Goal: Task Accomplishment & Management: Complete application form

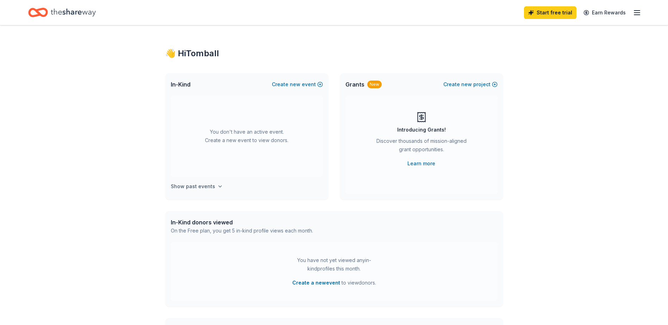
click at [217, 186] on icon "button" at bounding box center [220, 187] width 6 height 6
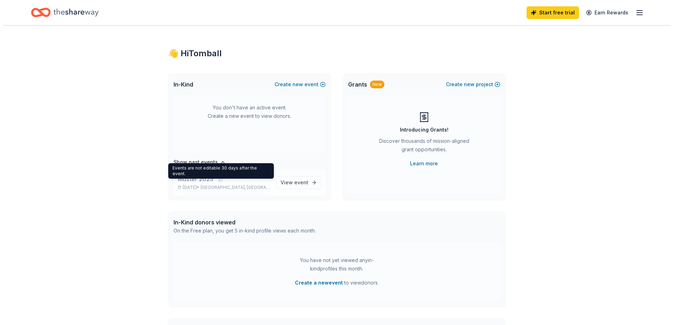
scroll to position [26, 0]
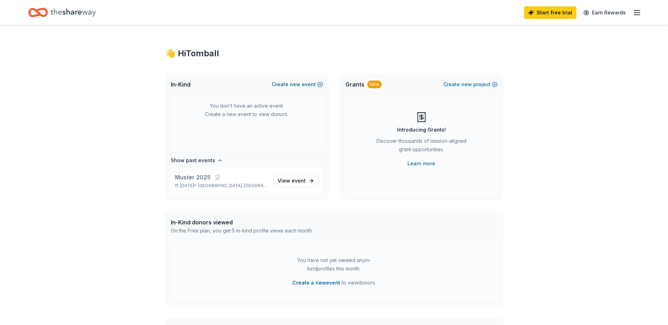
click at [284, 85] on button "Create new event" at bounding box center [297, 84] width 51 height 8
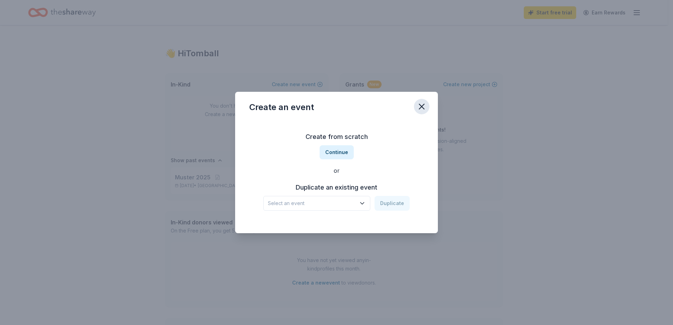
click at [425, 105] on icon "button" at bounding box center [422, 107] width 10 height 10
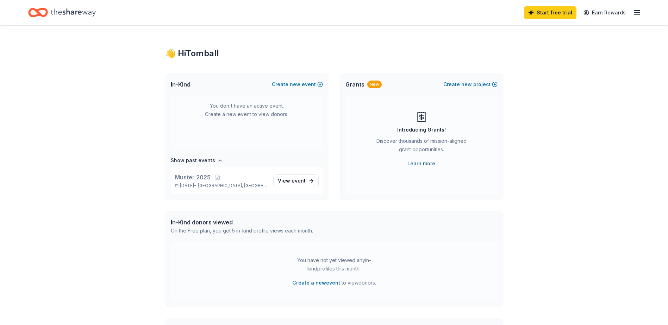
click at [422, 163] on link "Learn more" at bounding box center [421, 163] width 28 height 8
click at [374, 85] on div "New" at bounding box center [374, 85] width 14 height 8
click at [461, 86] on button "Create new project" at bounding box center [470, 84] width 54 height 8
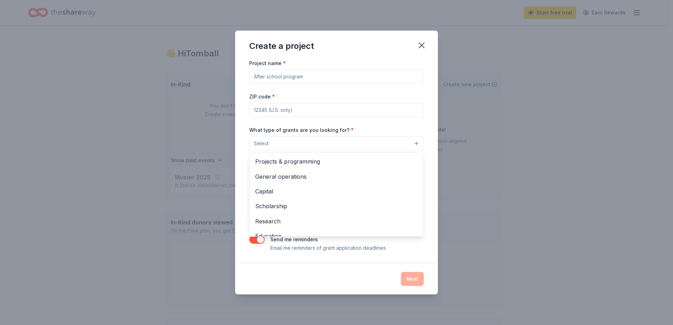
click at [327, 147] on button "Select" at bounding box center [336, 143] width 175 height 15
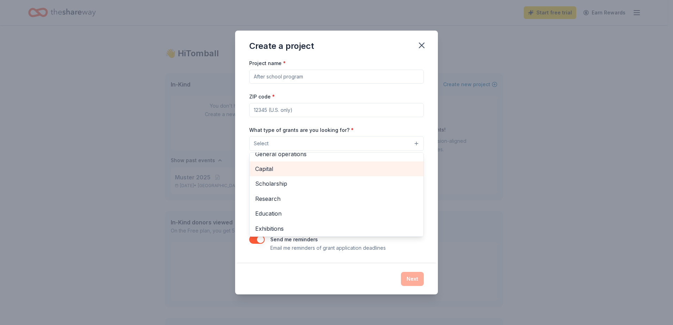
scroll to position [35, 0]
click at [278, 172] on span "Scholarship" at bounding box center [336, 171] width 163 height 9
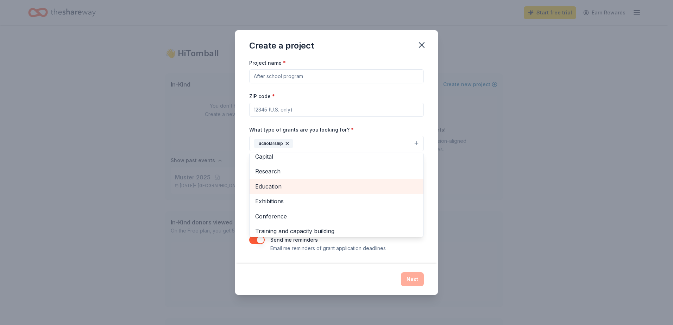
click at [284, 189] on span "Education" at bounding box center [336, 186] width 163 height 9
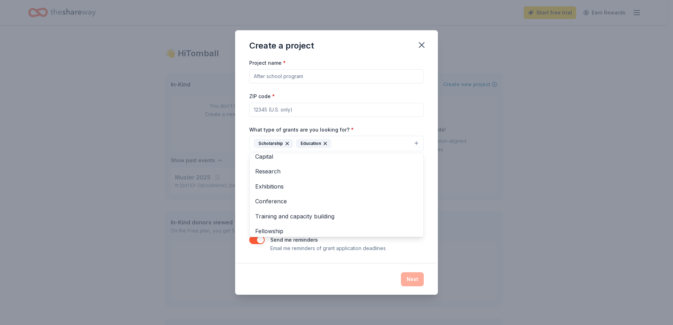
click at [368, 125] on div "Project name * ZIP code * What type of grants are you looking for? * Scholarshi…" at bounding box center [336, 155] width 175 height 194
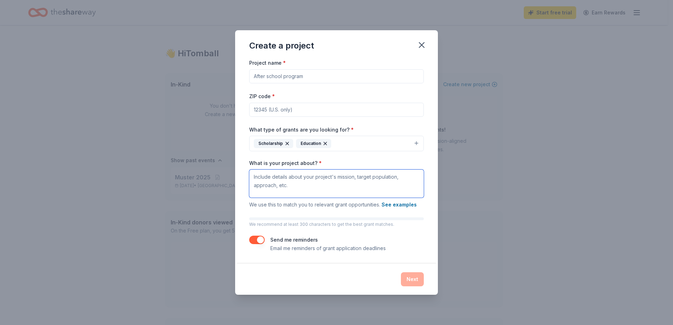
click at [305, 184] on textarea "What is your project about? *" at bounding box center [336, 184] width 175 height 28
click at [398, 205] on button "See examples" at bounding box center [399, 205] width 35 height 8
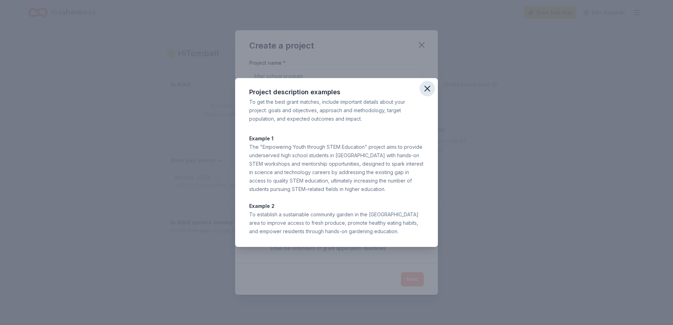
click at [431, 90] on icon "button" at bounding box center [427, 89] width 10 height 10
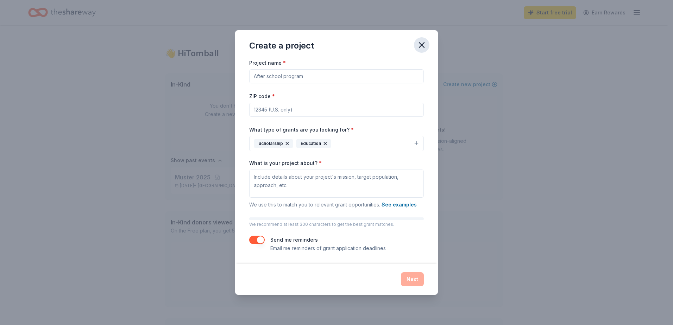
click at [421, 39] on button "button" at bounding box center [421, 44] width 15 height 15
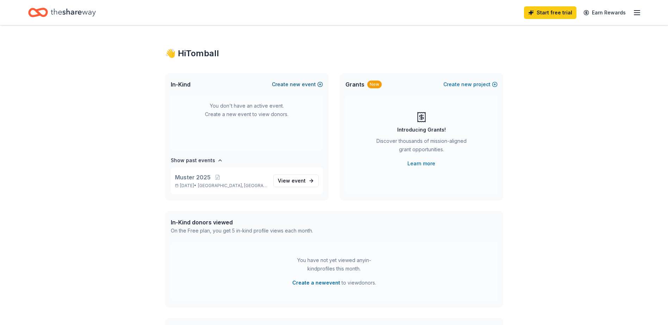
click at [298, 82] on span "new" at bounding box center [295, 84] width 11 height 8
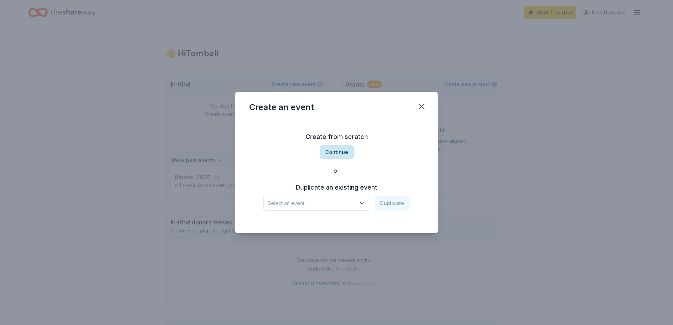
click at [338, 149] on button "Continue" at bounding box center [337, 152] width 34 height 14
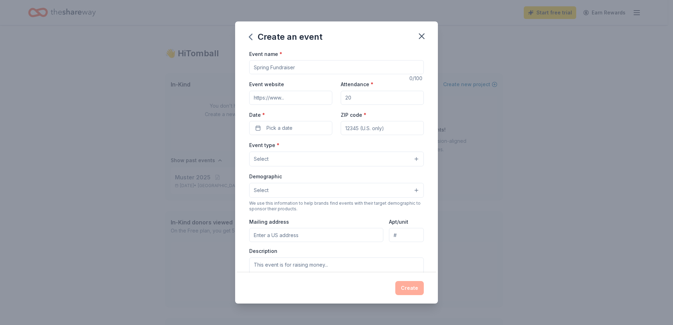
click at [296, 65] on input "Event name *" at bounding box center [336, 67] width 175 height 14
click at [296, 69] on input "Event name *" at bounding box center [336, 67] width 175 height 14
paste input "[US_STATE] A&M vs. t.u. Watch Party/[GEOGRAPHIC_DATA]"
type input "[US_STATE] A&M vs. t.u. Watch Party/[GEOGRAPHIC_DATA]"
click at [285, 98] on input "Event website" at bounding box center [290, 98] width 83 height 14
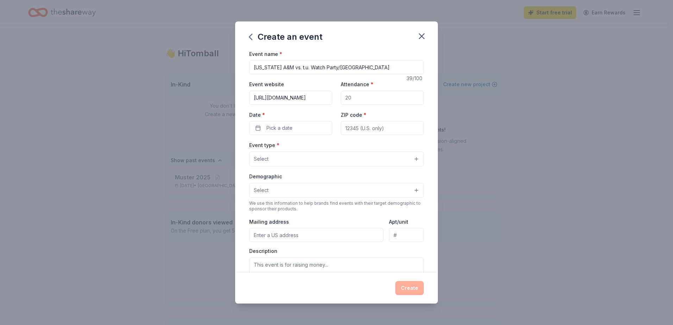
type input "https://tomballamc.org"
type input "50"
click at [284, 131] on span "Pick a date" at bounding box center [279, 128] width 26 height 8
click at [328, 144] on button "Go to next month" at bounding box center [327, 147] width 10 height 10
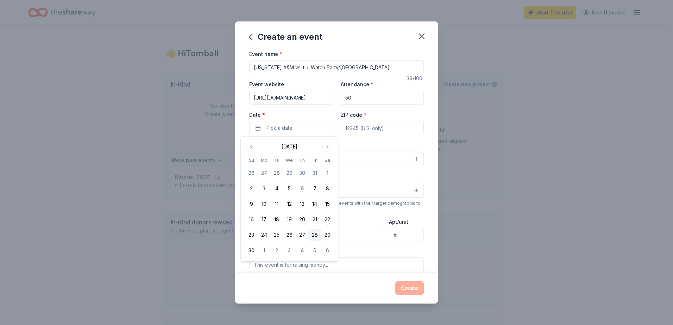
click at [313, 237] on button "28" at bounding box center [314, 235] width 13 height 13
click at [358, 129] on input "ZIP code *" at bounding box center [382, 128] width 83 height 14
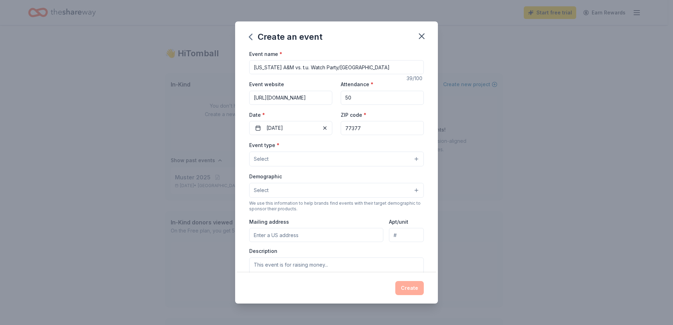
type input "77377"
click at [283, 163] on button "Select" at bounding box center [336, 159] width 175 height 15
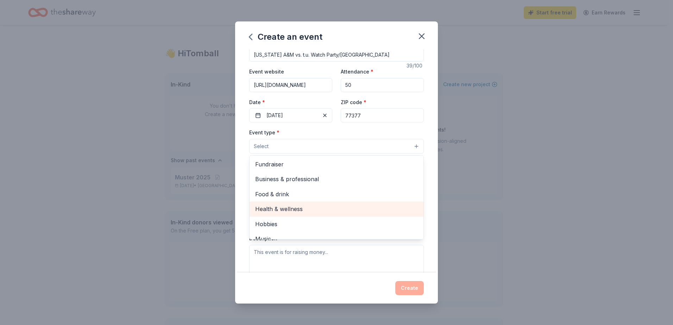
scroll to position [0, 0]
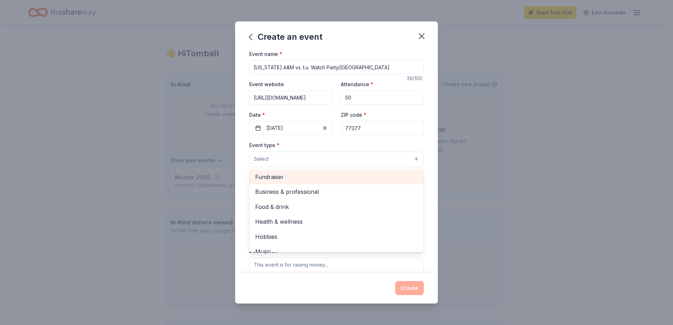
click at [294, 177] on span "Fundraiser" at bounding box center [336, 176] width 163 height 9
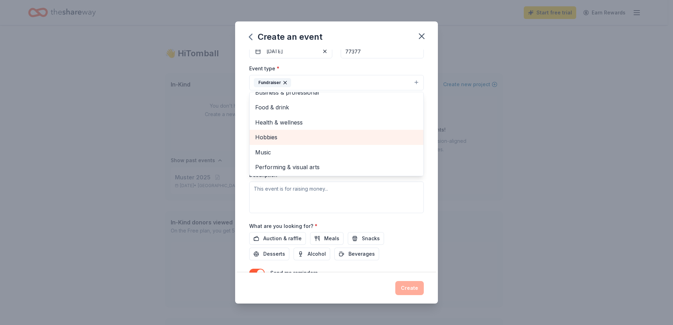
scroll to position [35, 0]
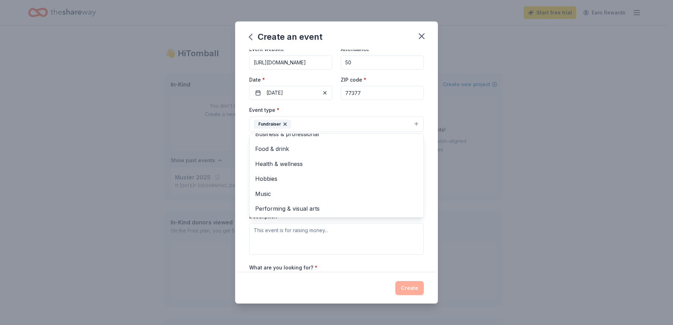
click at [239, 174] on div "Event name * Texas A&M vs. t.u. Watch Party/Tailgate 39 /100 Event website http…" at bounding box center [336, 162] width 203 height 224
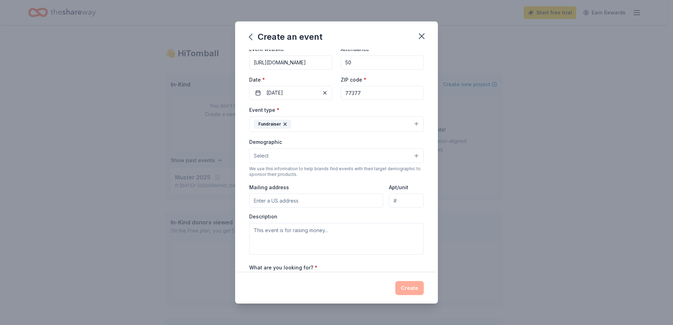
click at [290, 159] on button "Select" at bounding box center [336, 156] width 175 height 15
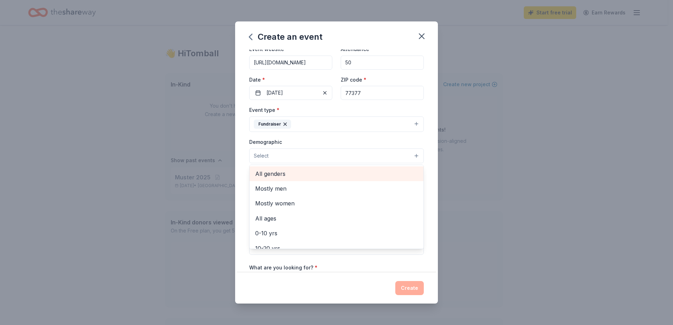
click at [306, 175] on span "All genders" at bounding box center [336, 173] width 163 height 9
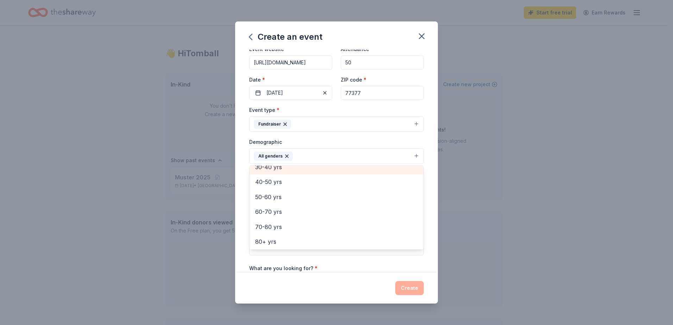
scroll to position [98, 0]
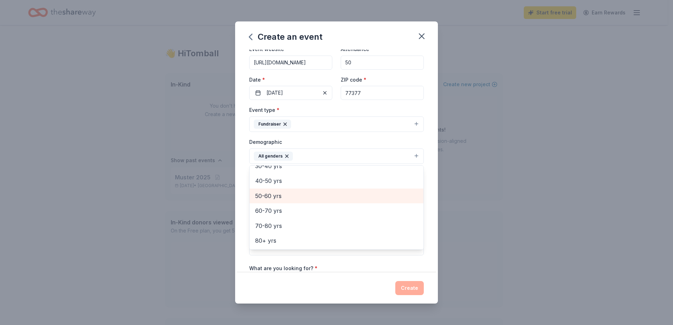
click at [285, 195] on span "50-60 yrs" at bounding box center [336, 195] width 163 height 9
click at [288, 196] on span "40-50 yrs" at bounding box center [336, 195] width 163 height 9
click at [287, 192] on span "30-40 yrs" at bounding box center [336, 195] width 163 height 9
click at [287, 200] on span "20-30 yrs" at bounding box center [336, 195] width 163 height 9
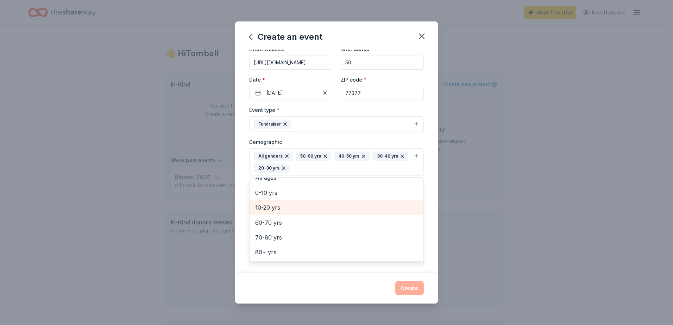
scroll to position [38, 0]
click at [246, 187] on div "Event name * Texas A&M vs. t.u. Watch Party/Tailgate 39 /100 Event website http…" at bounding box center [336, 162] width 203 height 224
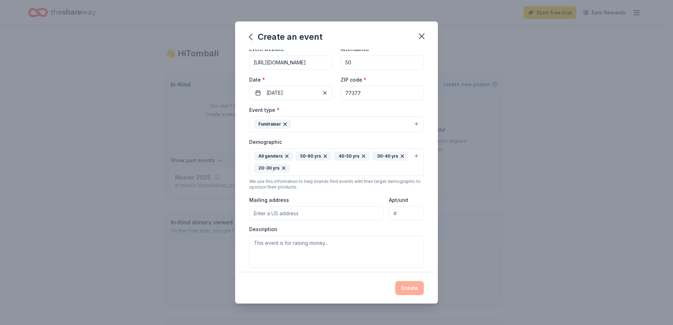
click at [302, 214] on input "Mailing address" at bounding box center [316, 213] width 134 height 14
click at [321, 214] on input "13902 tr" at bounding box center [316, 213] width 134 height 14
click at [283, 217] on input "13902 tr" at bounding box center [316, 213] width 134 height 14
click at [277, 217] on input "13902 tr" at bounding box center [316, 213] width 134 height 14
click at [307, 214] on input "13902 Tribe Drive" at bounding box center [316, 213] width 134 height 14
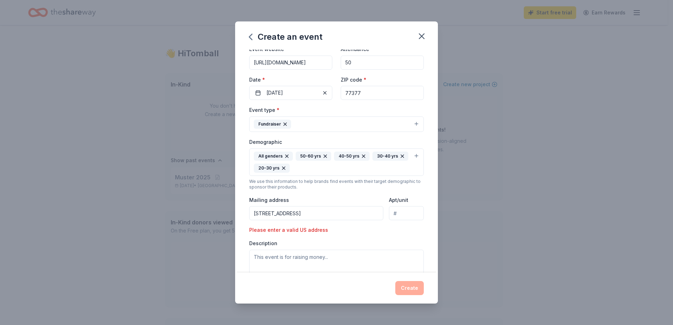
click at [343, 233] on div "Event type * Fundraiser Demographic All genders 50-60 yrs 40-50 yrs 30-40 yrs 2…" at bounding box center [336, 194] width 175 height 176
click at [350, 213] on input "13902 Tribe Drive, cypress, tx 77429" at bounding box center [316, 213] width 134 height 14
click at [291, 262] on textarea at bounding box center [336, 266] width 175 height 32
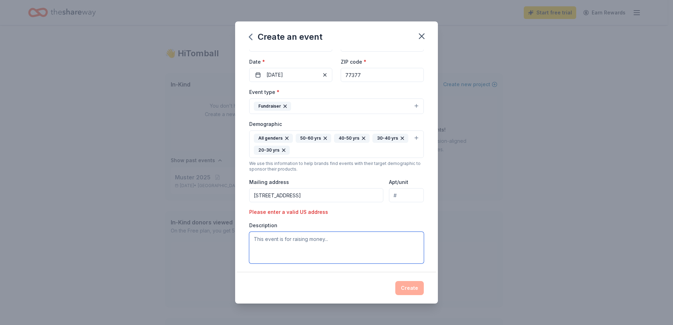
scroll to position [70, 0]
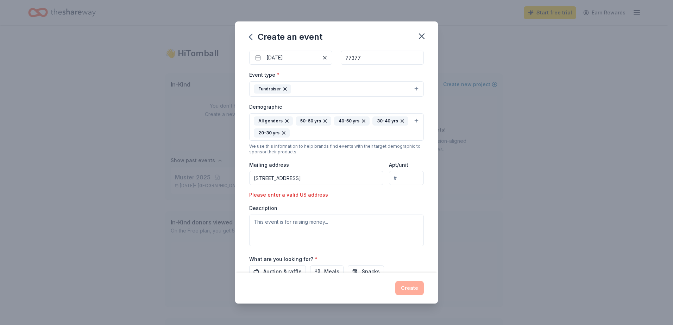
click at [345, 176] on input "13902 Tribe Drive, cypress, tx 77429" at bounding box center [316, 178] width 134 height 14
click at [316, 177] on input "13902 Tribe Drive, cypress, tx 77429" at bounding box center [316, 178] width 134 height 14
click at [349, 180] on input "13902 Tribe Drive, cypress, tx 77429" at bounding box center [316, 178] width 134 height 14
type input "13902 Tribe Drive, cypress, tx 77429"
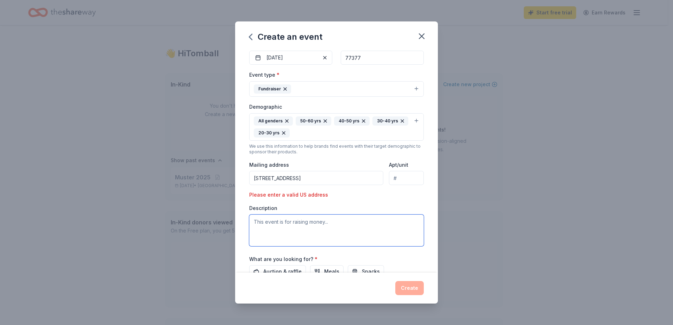
click at [288, 233] on textarea at bounding box center [336, 231] width 175 height 32
click at [324, 231] on textarea at bounding box center [336, 231] width 175 height 32
paste textarea "🏈 SUPPORT THE NEXT GENERATION OF AGGIES: RIVALRY WATCH PARTY FUNDRAISER 🏈 EVENT…"
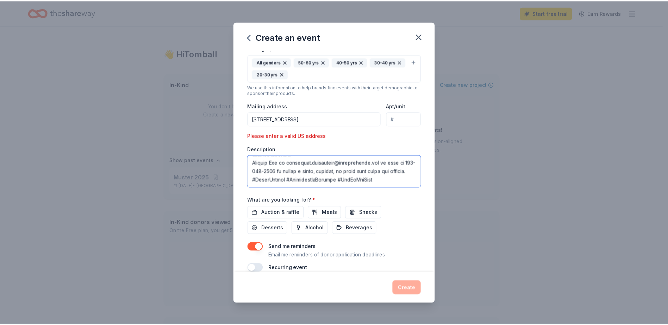
scroll to position [140, 0]
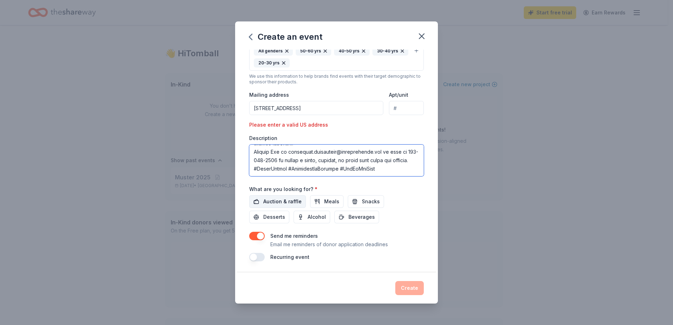
type textarea "🏈 SUPPORT THE NEXT GENERATION OF AGGIES: RIVALRY WATCH PARTY FUNDRAISER 🏈 EVENT…"
click at [278, 203] on span "Auction & raffle" at bounding box center [282, 201] width 38 height 8
click at [418, 293] on button "Create" at bounding box center [409, 288] width 29 height 14
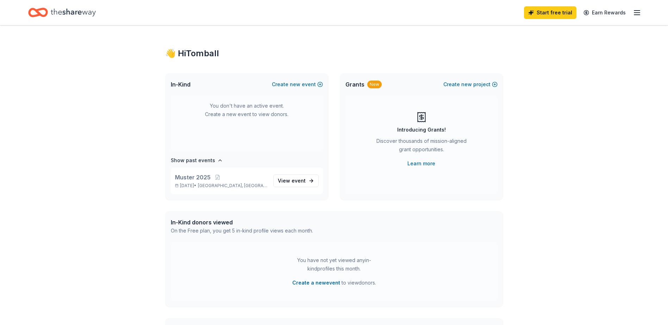
scroll to position [0, 0]
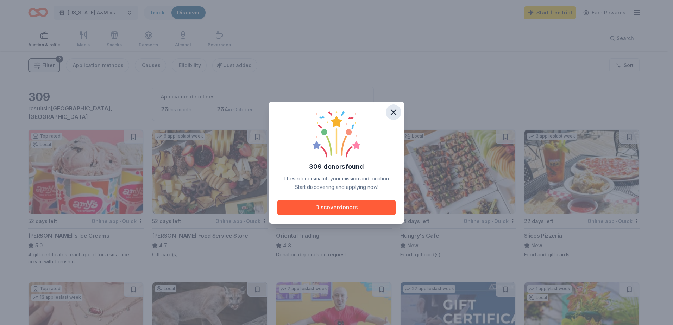
click at [392, 112] on icon "button" at bounding box center [394, 112] width 10 height 10
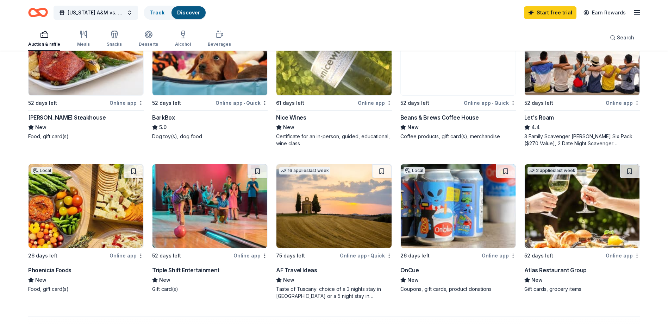
scroll to position [352, 0]
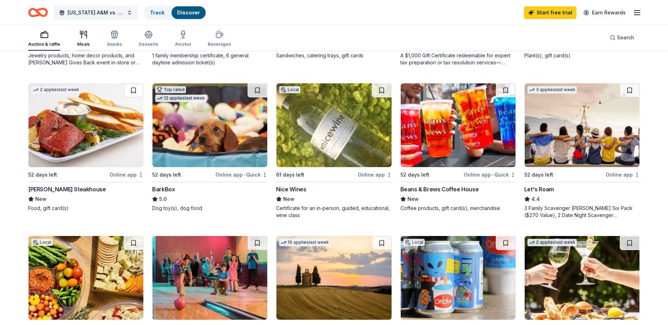
click at [82, 33] on icon "button" at bounding box center [82, 34] width 0 height 7
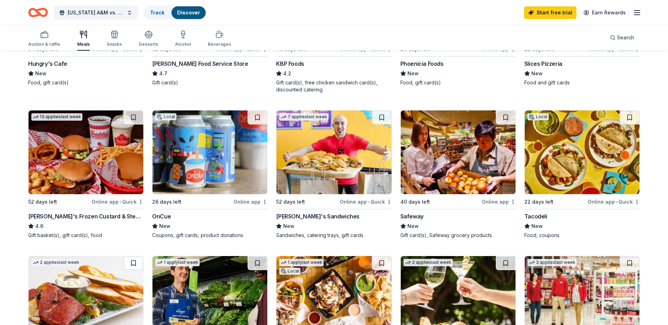
scroll to position [176, 0]
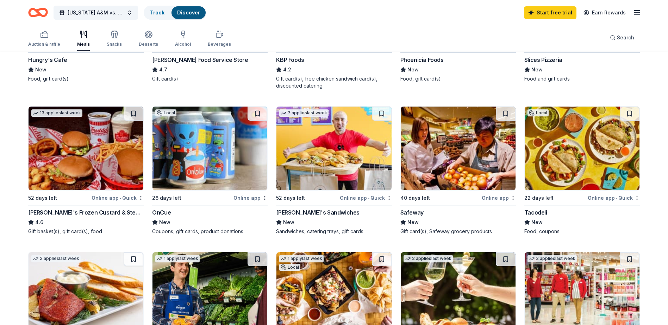
click at [163, 212] on div "OnCue" at bounding box center [161, 212] width 19 height 8
click at [50, 36] on div "button" at bounding box center [44, 34] width 32 height 8
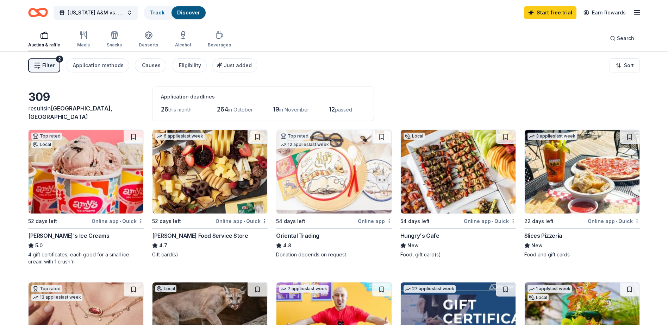
click at [59, 70] on div "Filter 2 Application methods Causes Eligibility Just added" at bounding box center [142, 65] width 229 height 14
click at [49, 67] on span "Filter" at bounding box center [48, 65] width 12 height 8
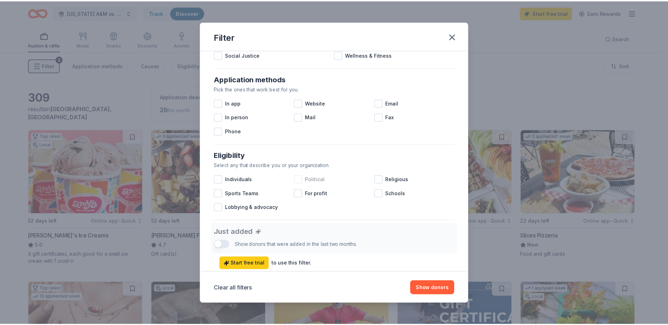
scroll to position [106, 0]
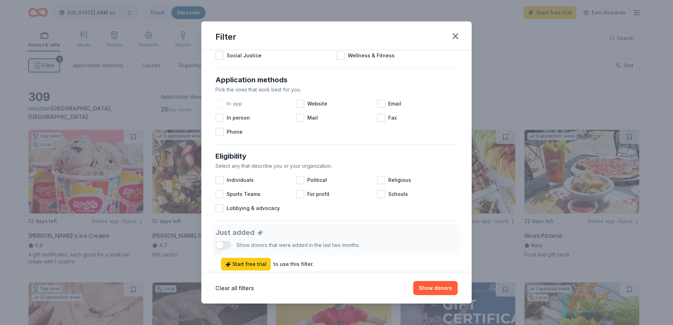
click at [221, 102] on div at bounding box center [219, 104] width 8 height 8
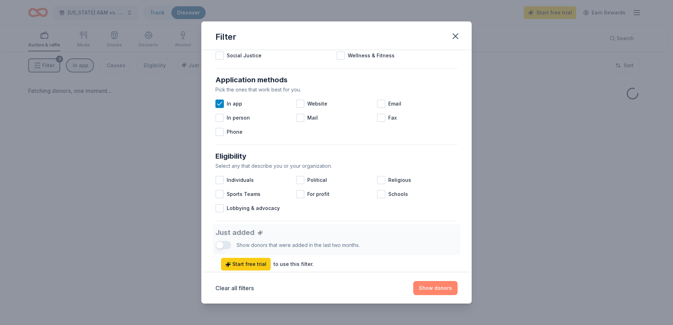
click at [427, 286] on button "Show donors" at bounding box center [435, 288] width 44 height 14
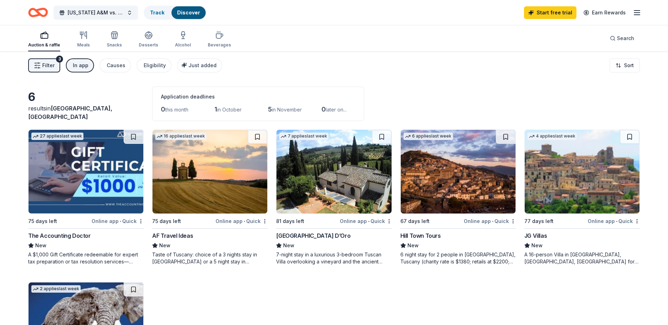
click at [46, 66] on span "Filter" at bounding box center [48, 65] width 12 height 8
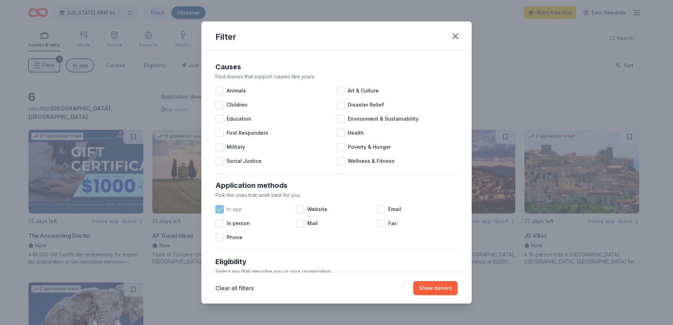
click at [220, 210] on icon at bounding box center [219, 209] width 5 height 3
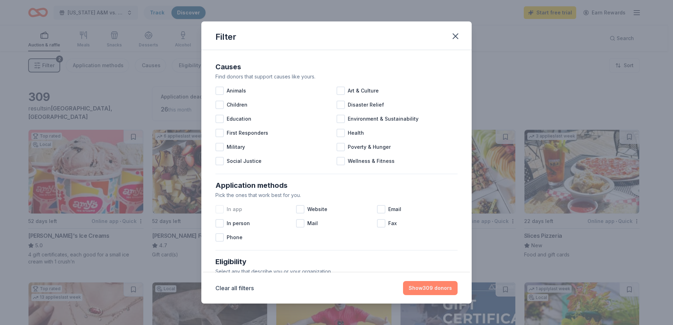
click at [447, 286] on button "Show 309 donors" at bounding box center [430, 288] width 55 height 14
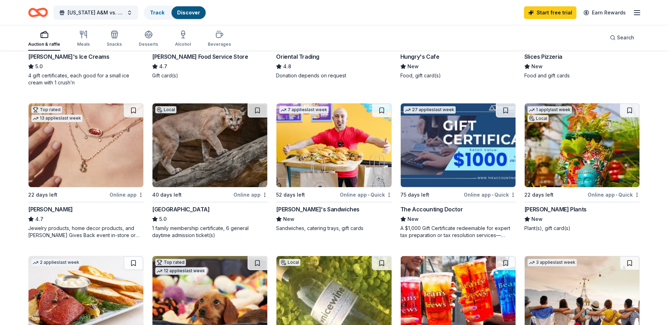
scroll to position [106, 0]
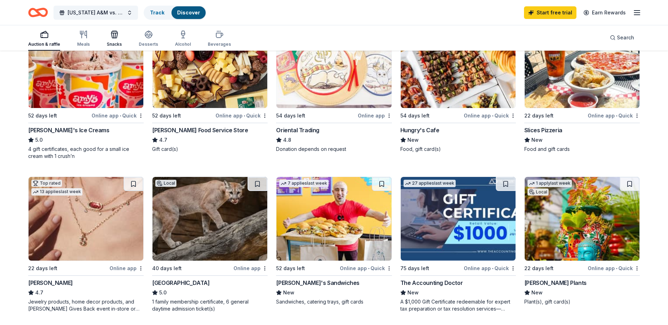
click at [112, 33] on icon "button" at bounding box center [114, 35] width 6 height 5
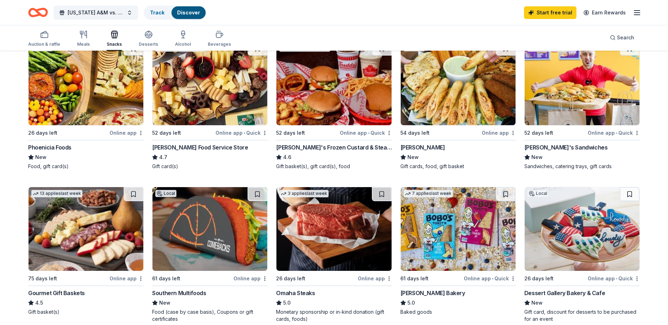
scroll to position [106, 0]
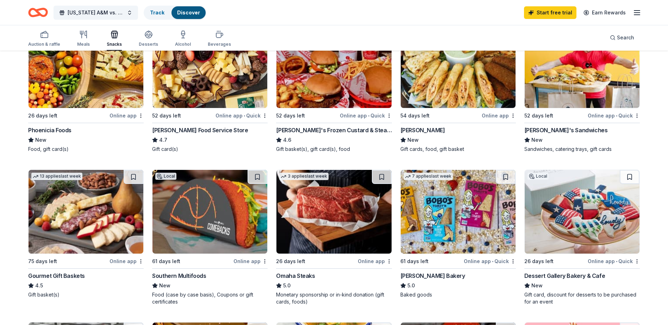
click at [425, 131] on div "Jimmy Changas" at bounding box center [422, 130] width 45 height 8
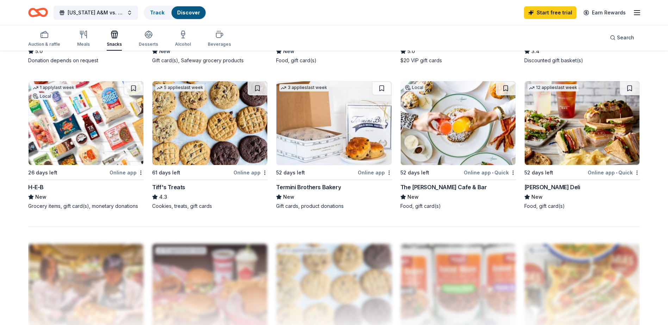
scroll to position [387, 0]
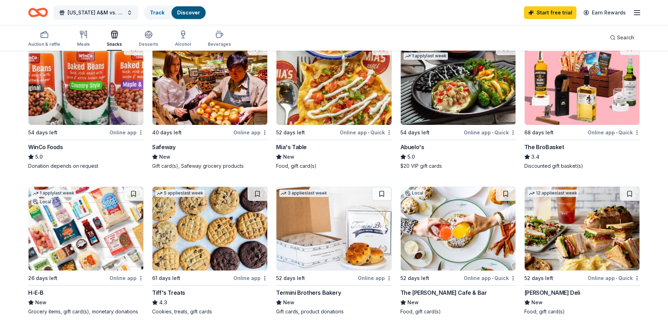
click at [408, 148] on div "Abuelo's" at bounding box center [412, 147] width 24 height 8
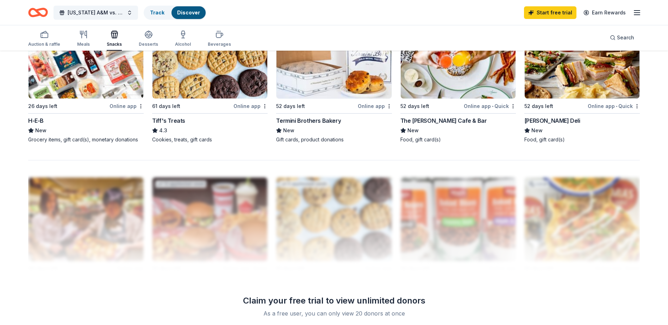
scroll to position [563, 0]
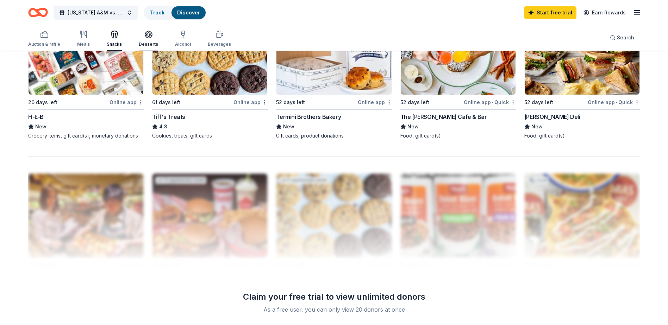
click at [150, 40] on div "Desserts" at bounding box center [148, 38] width 19 height 17
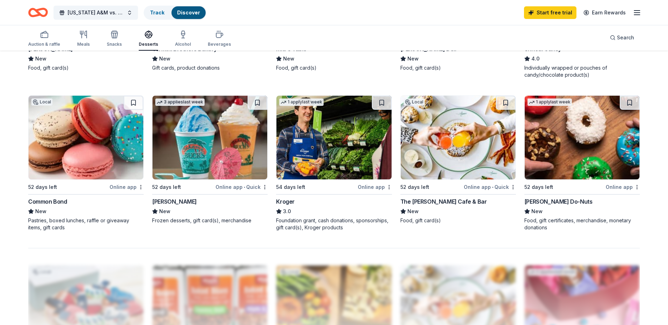
scroll to position [493, 0]
click at [175, 34] on div "button" at bounding box center [183, 34] width 16 height 8
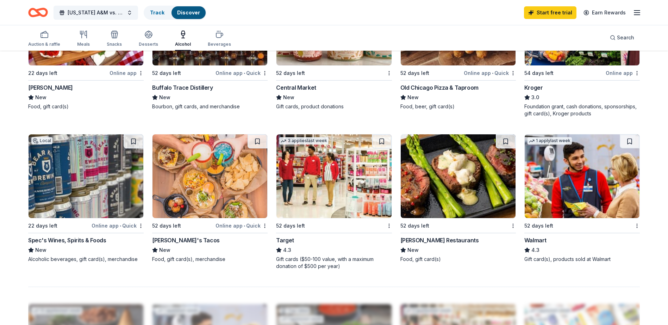
scroll to position [458, 0]
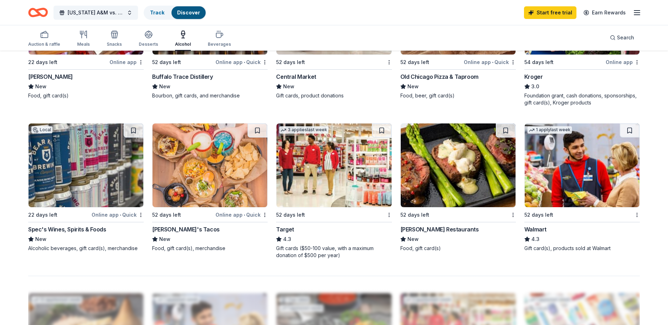
click at [66, 229] on div "Spec's Wines, Spirits & Foods" at bounding box center [67, 229] width 78 height 8
click at [178, 228] on div "[PERSON_NAME]'s Tacos" at bounding box center [186, 229] width 68 height 8
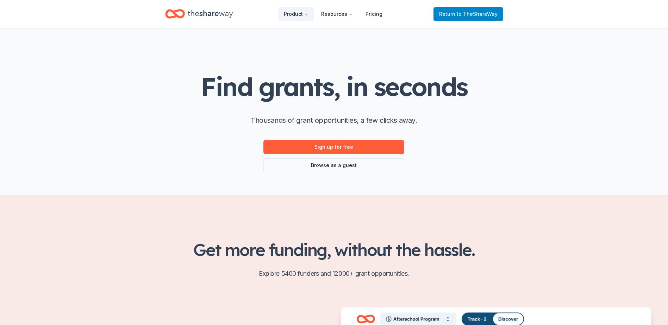
click at [476, 13] on span "to TheShareWay" at bounding box center [477, 14] width 41 height 6
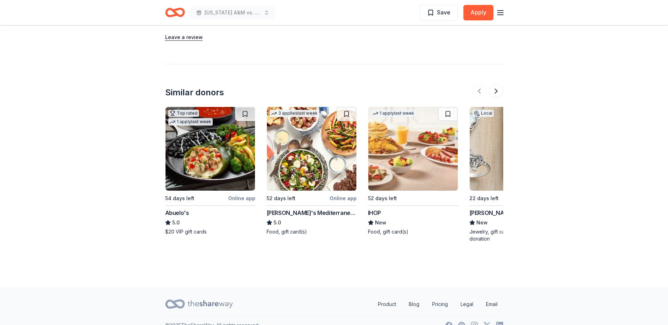
scroll to position [716, 0]
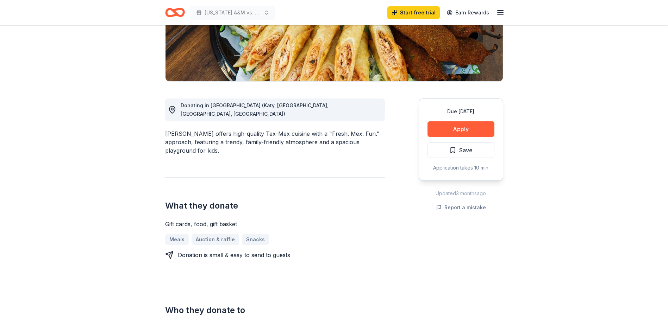
scroll to position [141, 0]
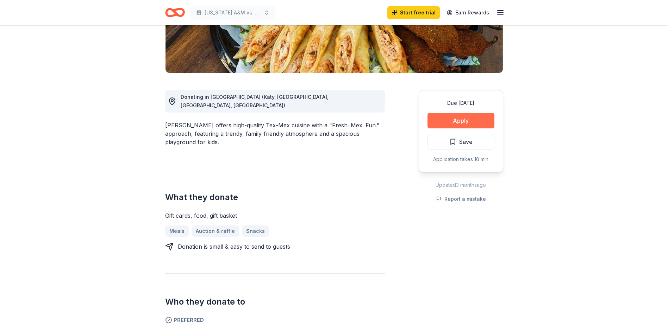
click at [465, 119] on button "Apply" at bounding box center [460, 120] width 67 height 15
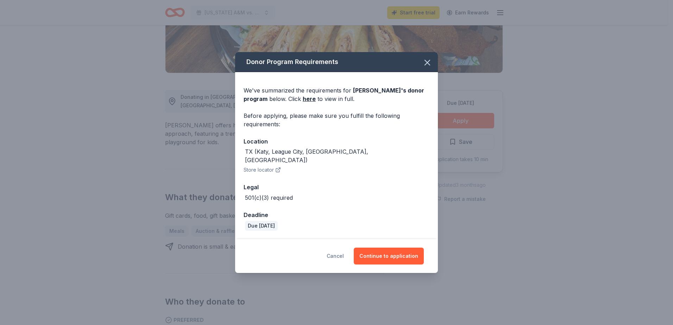
click at [337, 250] on button "Cancel" at bounding box center [335, 256] width 17 height 17
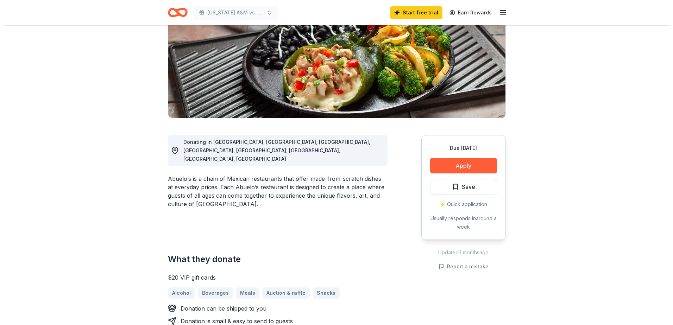
scroll to position [106, 0]
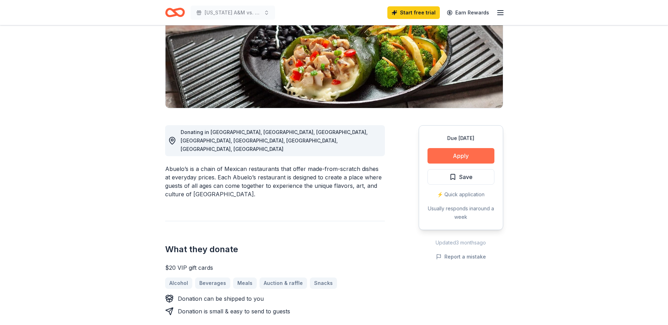
click at [465, 153] on button "Apply" at bounding box center [460, 155] width 67 height 15
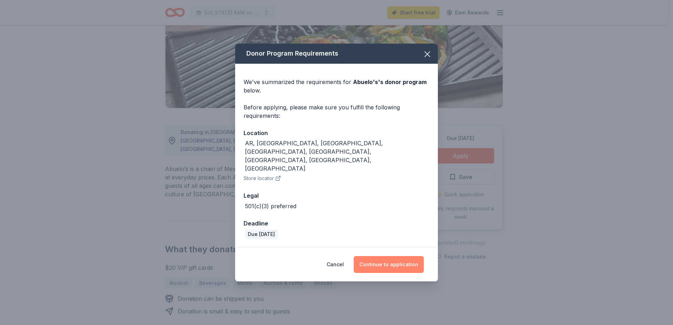
click at [394, 256] on button "Continue to application" at bounding box center [389, 264] width 70 height 17
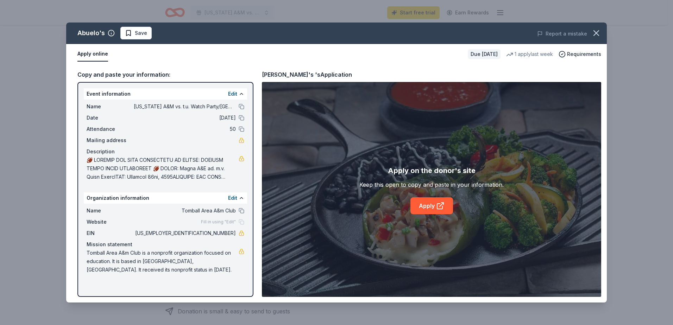
click at [241, 221] on div "Fill in using "Edit"" at bounding box center [222, 222] width 43 height 6
click at [213, 218] on div "Website Fill in using "Edit"" at bounding box center [166, 222] width 158 height 8
click at [429, 207] on link "Apply" at bounding box center [431, 205] width 43 height 17
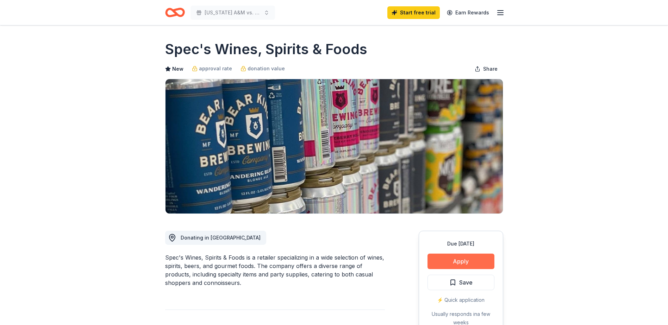
click at [460, 258] on button "Apply" at bounding box center [460, 261] width 67 height 15
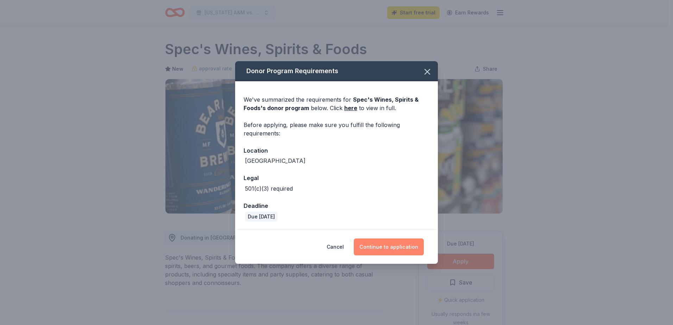
click at [400, 246] on button "Continue to application" at bounding box center [389, 247] width 70 height 17
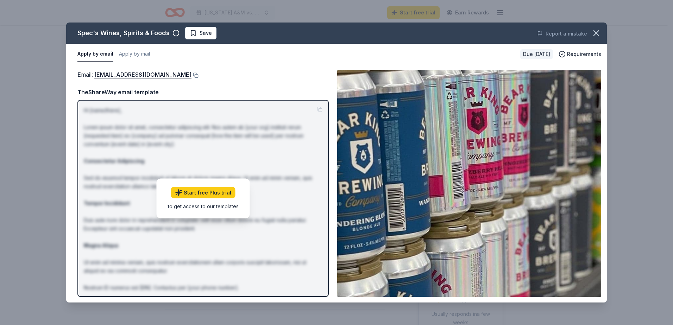
drag, startPoint x: 598, startPoint y: 33, endPoint x: 330, endPoint y: 94, distance: 275.2
click at [407, 99] on div "Spec's Wines, Spirits & Foods Save Report a mistake Apply by email Apply by mai…" at bounding box center [336, 163] width 541 height 280
click at [602, 31] on button "button" at bounding box center [596, 32] width 15 height 15
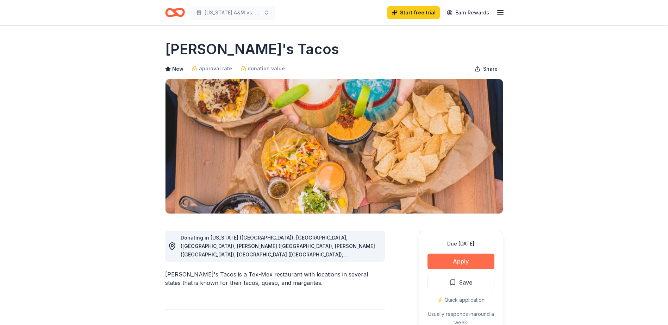
click at [464, 262] on button "Apply" at bounding box center [460, 261] width 67 height 15
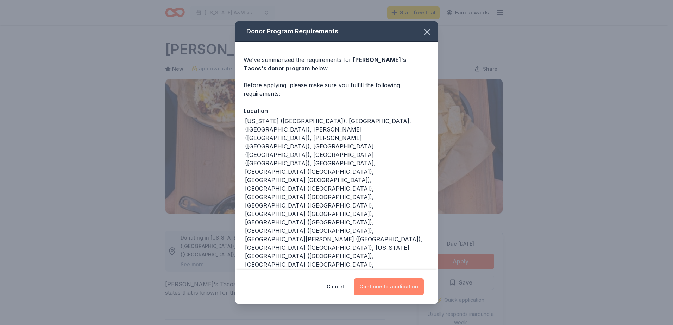
click at [391, 278] on button "Continue to application" at bounding box center [389, 286] width 70 height 17
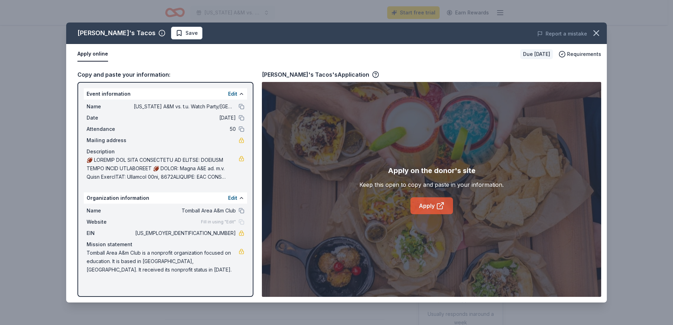
click at [434, 205] on link "Apply" at bounding box center [431, 205] width 43 height 17
